Goal: Find specific page/section: Find specific page/section

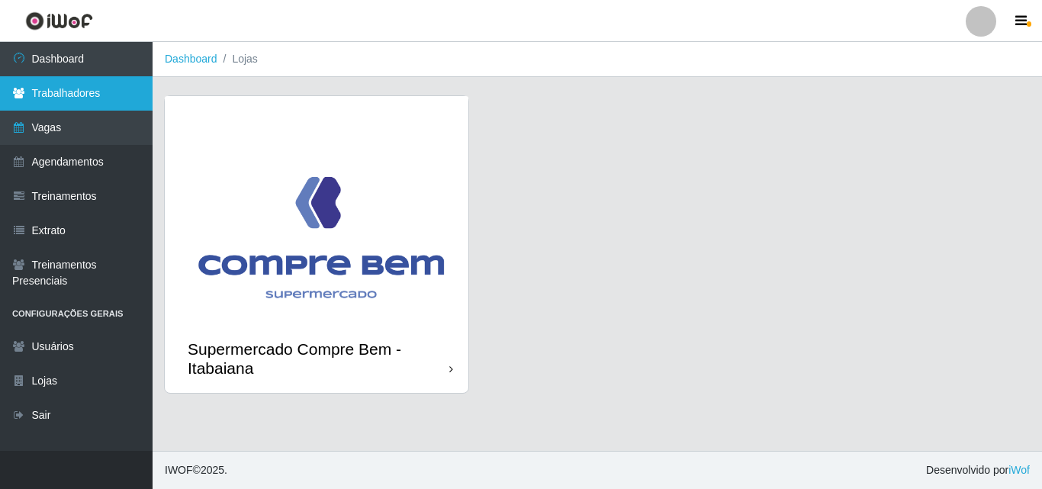
click at [79, 86] on link "Trabalhadores" at bounding box center [76, 93] width 153 height 34
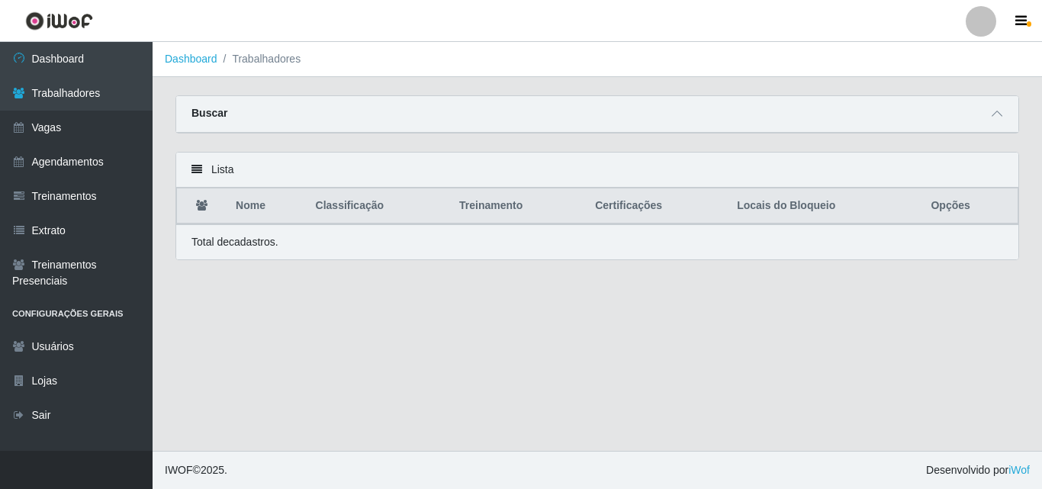
click at [491, 96] on div "Buscar" at bounding box center [597, 114] width 842 height 37
click at [532, 110] on div "Buscar" at bounding box center [597, 114] width 842 height 37
click at [1002, 117] on icon at bounding box center [997, 113] width 11 height 11
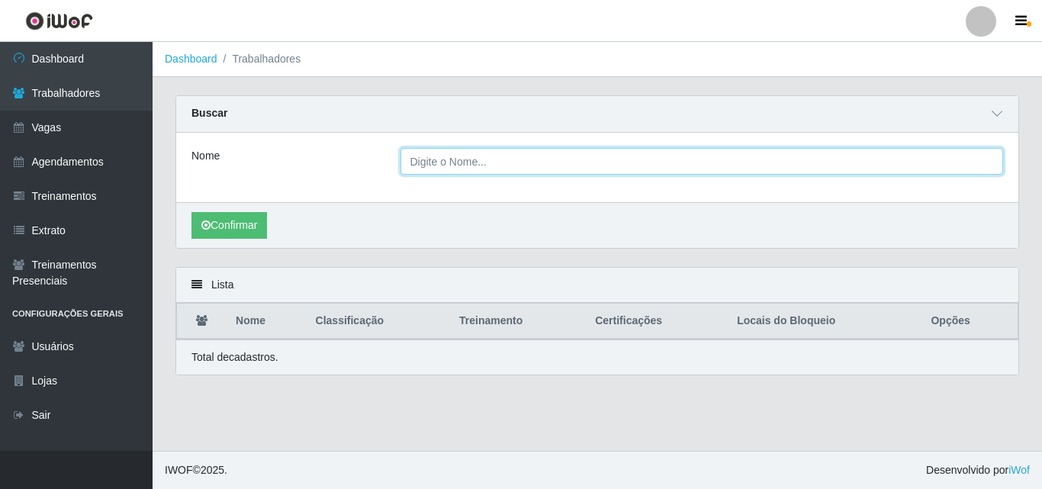
click at [446, 166] on input "Nome" at bounding box center [702, 161] width 603 height 27
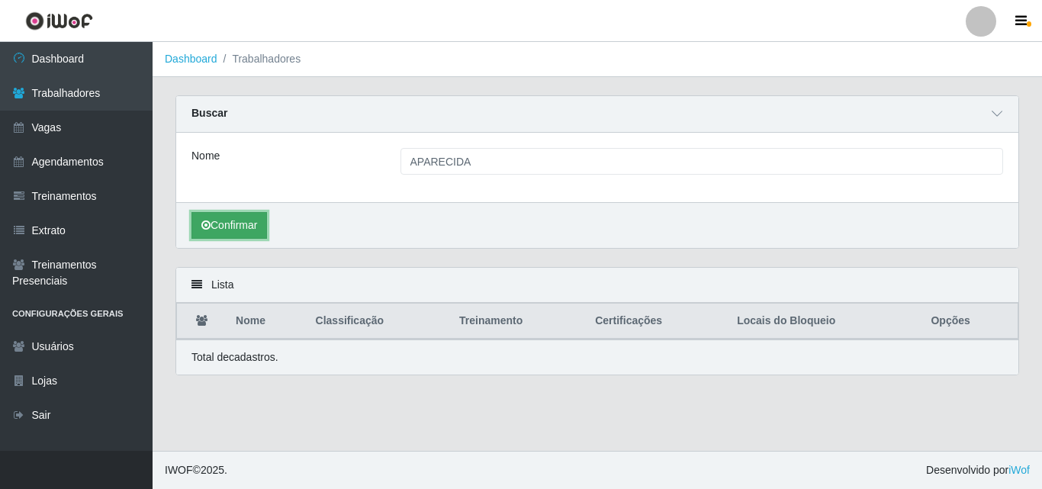
click at [244, 230] on button "Confirmar" at bounding box center [229, 225] width 76 height 27
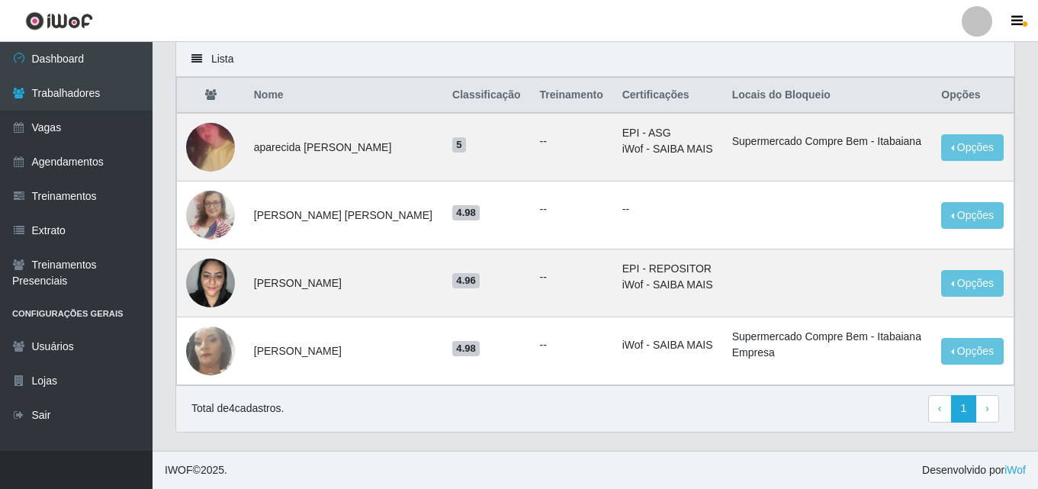
scroll to position [227, 0]
drag, startPoint x: 254, startPoint y: 285, endPoint x: 381, endPoint y: 285, distance: 127.4
click at [381, 285] on td "[PERSON_NAME]" at bounding box center [344, 283] width 198 height 68
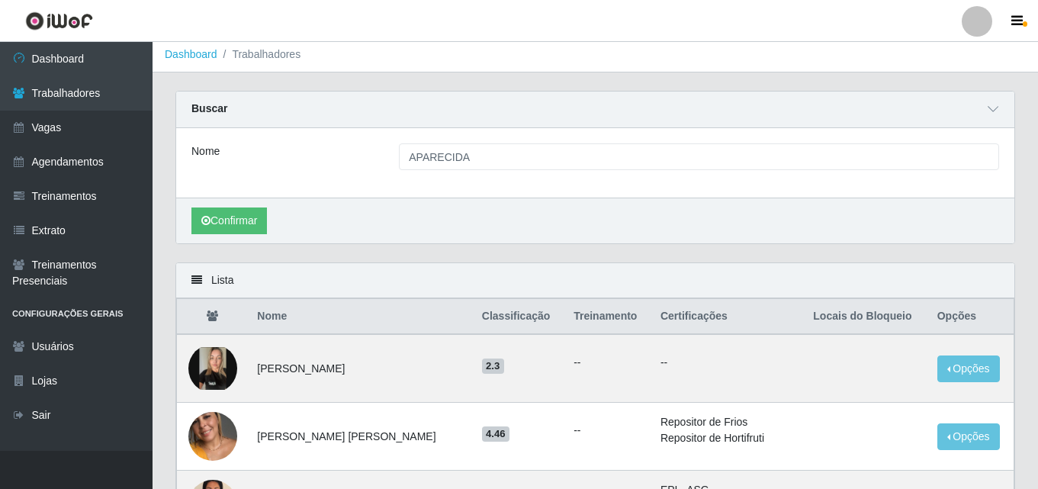
scroll to position [0, 0]
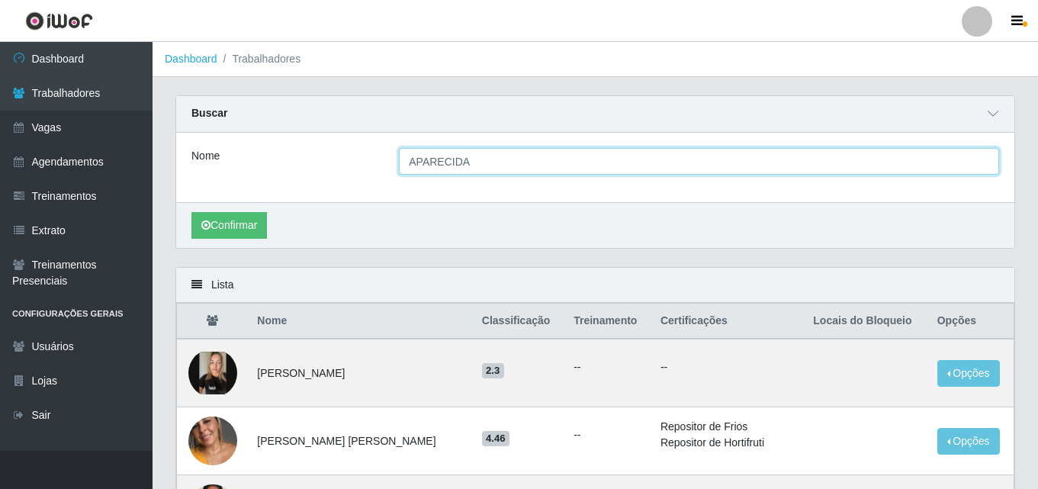
click at [412, 162] on input "APARECIDA" at bounding box center [699, 161] width 600 height 27
type input "[PERSON_NAME]"
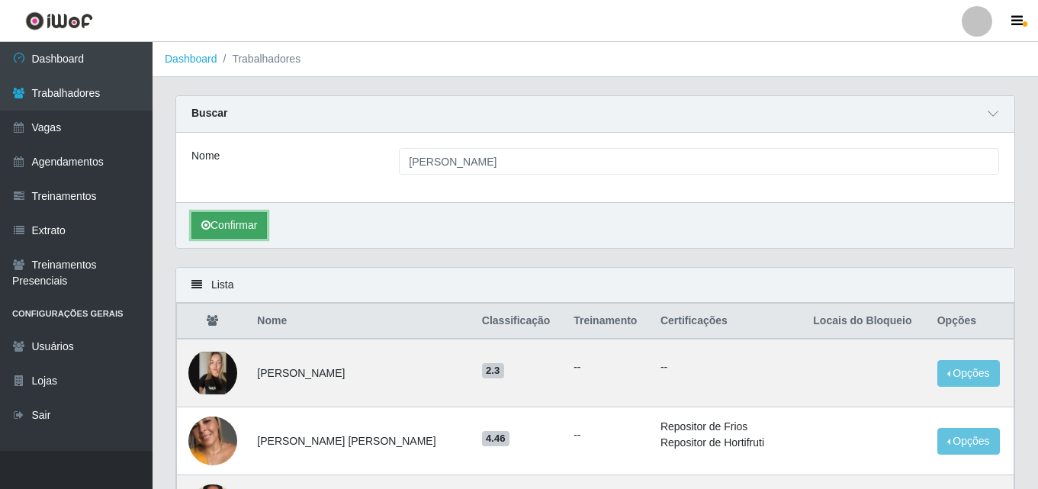
click at [242, 219] on button "Confirmar" at bounding box center [229, 225] width 76 height 27
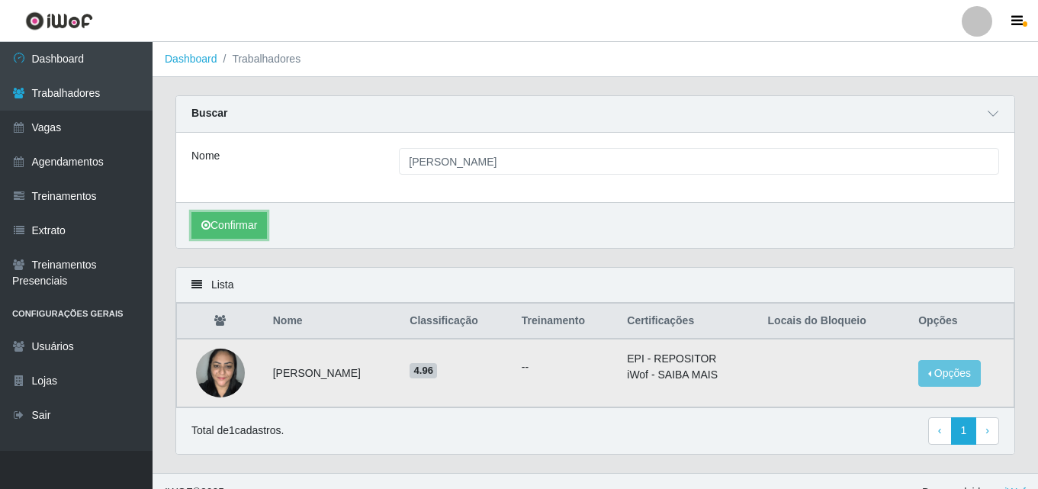
scroll to position [23, 0]
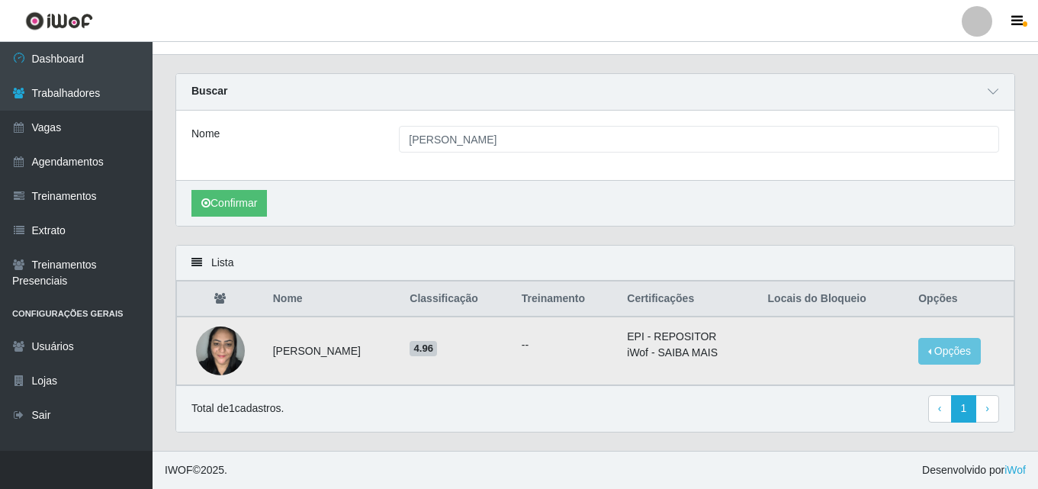
drag, startPoint x: 271, startPoint y: 354, endPoint x: 420, endPoint y: 356, distance: 148.8
click at [401, 356] on td "[PERSON_NAME]" at bounding box center [332, 351] width 137 height 69
copy td "[PERSON_NAME]"
